Goal: Information Seeking & Learning: Learn about a topic

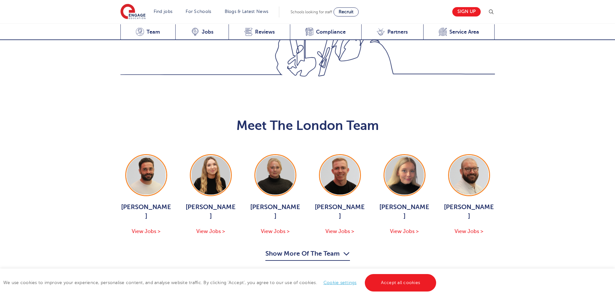
scroll to position [646, 0]
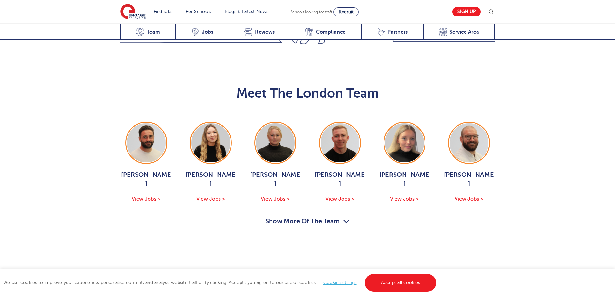
click at [347, 216] on icon "button" at bounding box center [346, 221] width 7 height 10
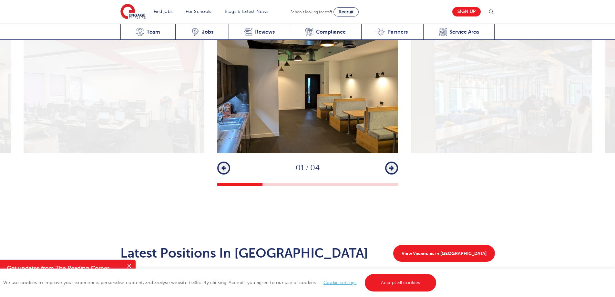
scroll to position [1130, 0]
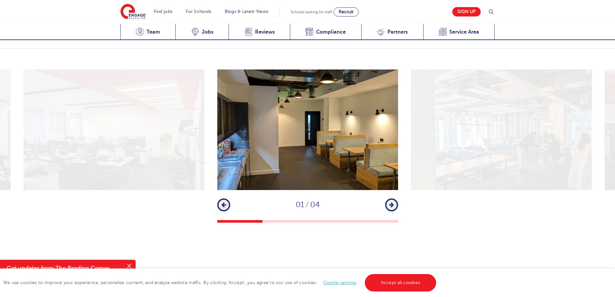
click at [393, 202] on icon "button" at bounding box center [391, 205] width 5 height 6
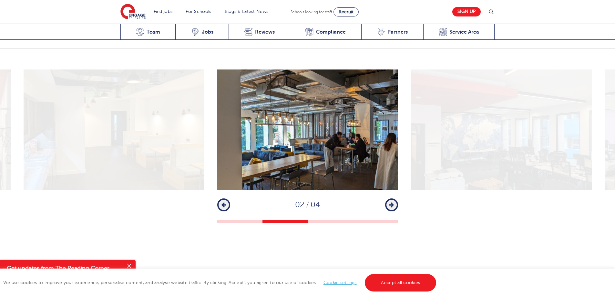
click at [393, 202] on icon "button" at bounding box center [391, 205] width 5 height 6
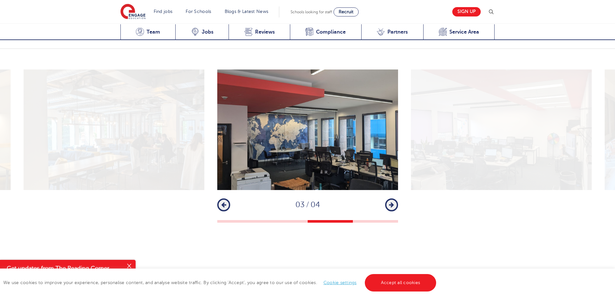
click at [393, 202] on icon "button" at bounding box center [391, 205] width 5 height 6
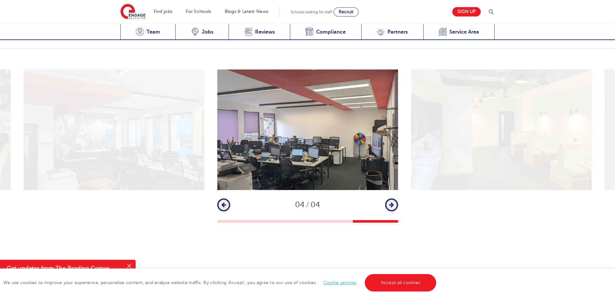
click at [393, 202] on icon "button" at bounding box center [391, 205] width 5 height 6
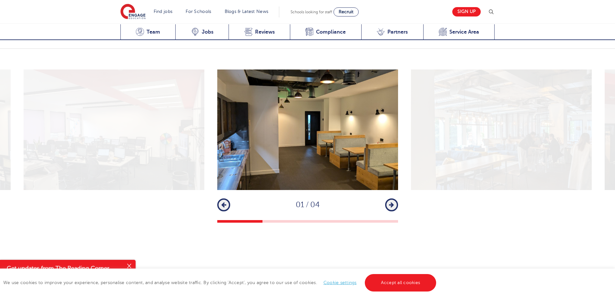
click at [394, 198] on button "Next" at bounding box center [391, 204] width 13 height 13
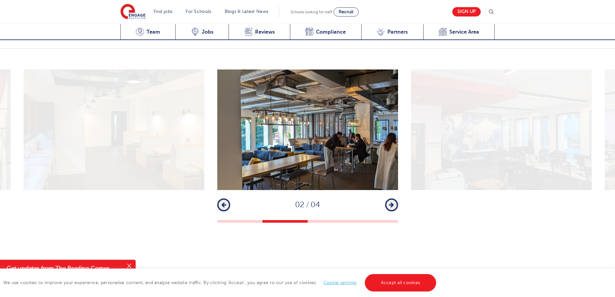
click at [394, 198] on button "Next" at bounding box center [391, 204] width 13 height 13
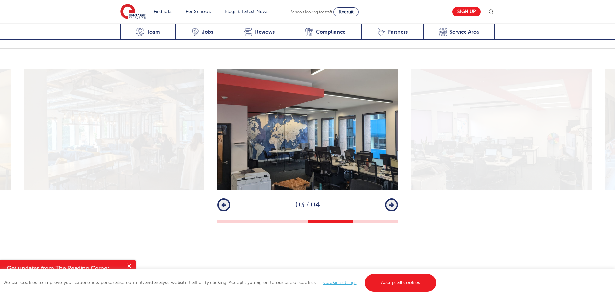
click at [394, 198] on button "Next" at bounding box center [391, 204] width 13 height 13
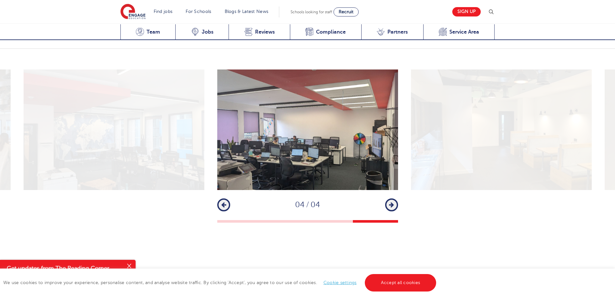
click at [394, 198] on button "Next" at bounding box center [391, 204] width 13 height 13
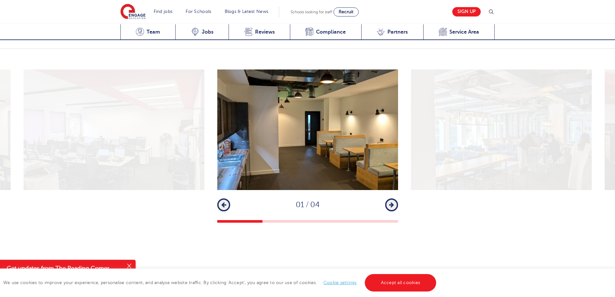
click at [394, 198] on button "Next" at bounding box center [391, 204] width 13 height 13
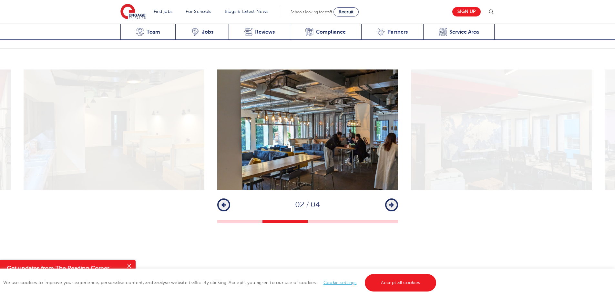
click at [394, 198] on button "Next" at bounding box center [391, 204] width 13 height 13
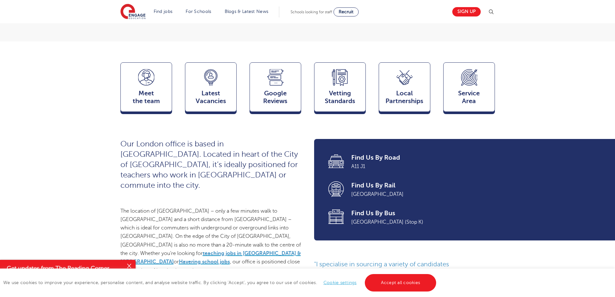
scroll to position [129, 0]
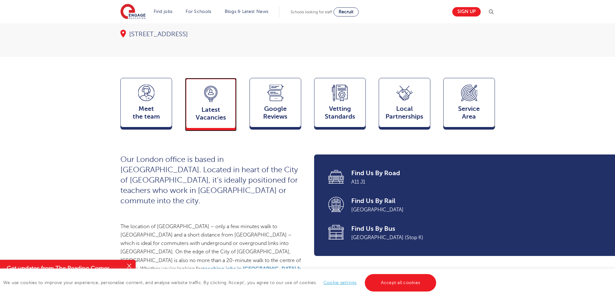
click at [209, 113] on div "Latest Vacancies Jobs" at bounding box center [211, 103] width 52 height 50
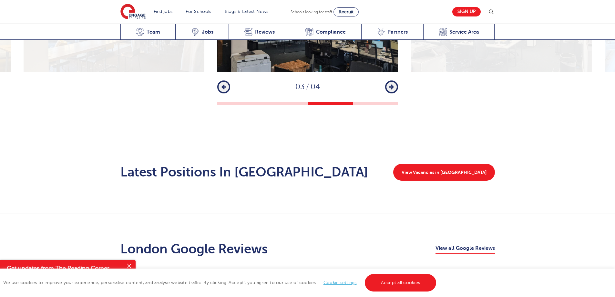
scroll to position [1245, 0]
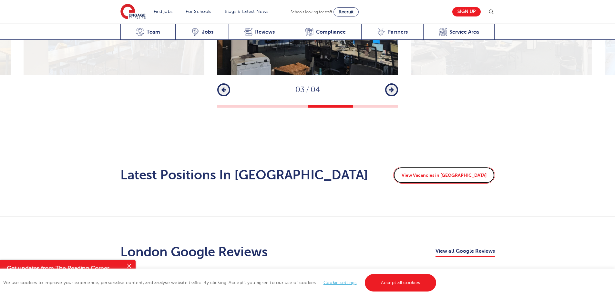
click at [436, 167] on link "View Vacancies in London" at bounding box center [444, 175] width 102 height 17
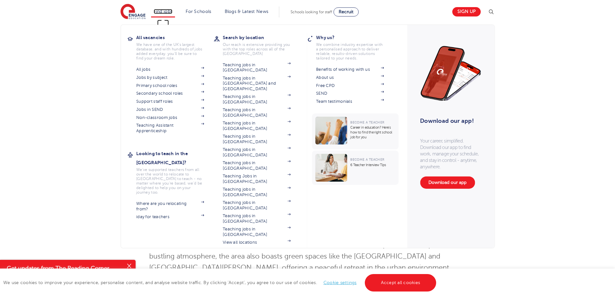
click at [164, 11] on link "Find jobs" at bounding box center [163, 11] width 19 height 5
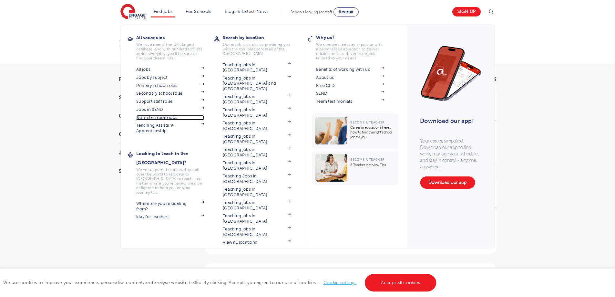
click at [183, 117] on link "Non-classroom jobs" at bounding box center [170, 117] width 68 height 5
